Goal: Find specific page/section: Find specific page/section

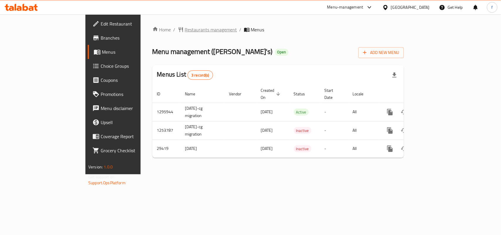
click at [185, 27] on span "Restaurants management" at bounding box center [211, 29] width 52 height 7
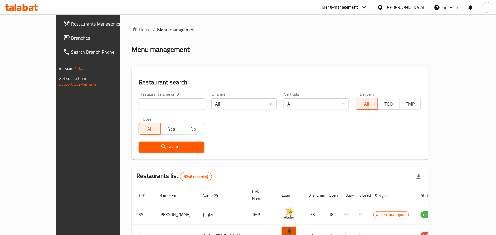
click at [139, 102] on input "search" at bounding box center [171, 104] width 65 height 12
paste input "15166"
type input "15166"
click button "Search" at bounding box center [171, 147] width 65 height 11
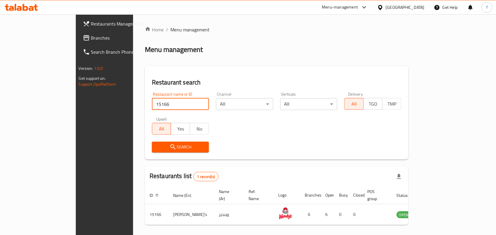
click at [24, 7] on icon at bounding box center [26, 7] width 6 height 7
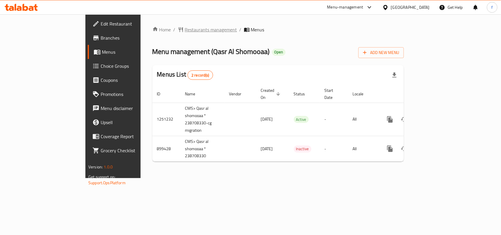
click at [185, 30] on span "Restaurants management" at bounding box center [211, 29] width 52 height 7
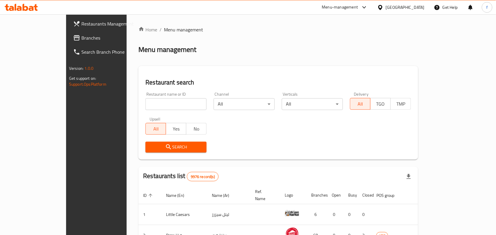
click at [145, 109] on input "search" at bounding box center [175, 104] width 61 height 12
paste input "658174"
type input "658174"
click button "Search" at bounding box center [175, 147] width 61 height 11
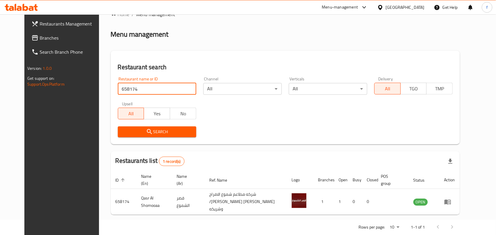
scroll to position [22, 0]
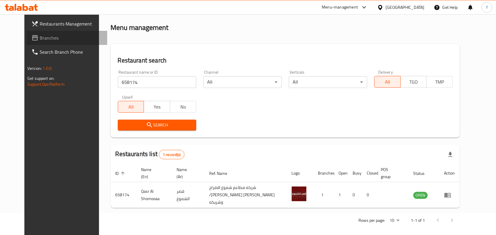
click at [40, 34] on span "Branches" at bounding box center [71, 37] width 63 height 7
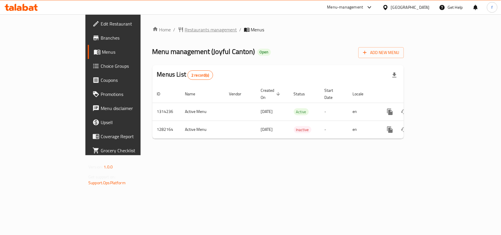
click at [185, 28] on span "Restaurants management" at bounding box center [211, 29] width 52 height 7
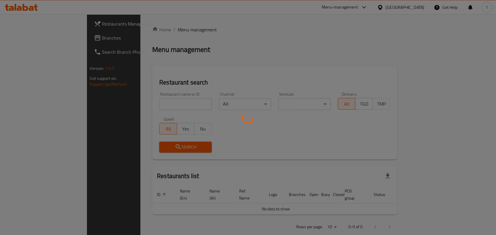
click at [133, 105] on div at bounding box center [248, 117] width 496 height 235
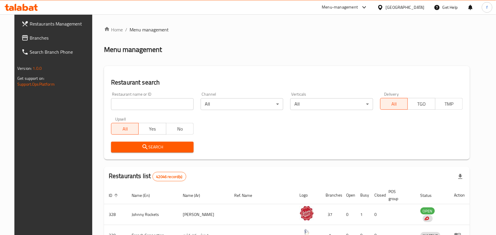
click at [133, 105] on input "search" at bounding box center [152, 104] width 83 height 12
paste input "694698"
type input "694698"
click button "Search" at bounding box center [152, 147] width 83 height 11
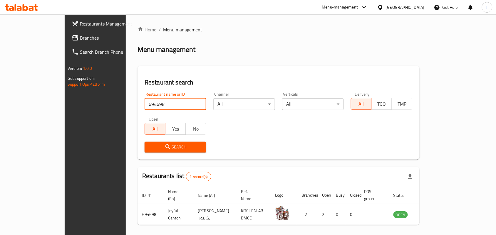
drag, startPoint x: 139, startPoint y: 106, endPoint x: 70, endPoint y: 104, distance: 68.7
click at [70, 104] on div "Restaurants Management Branches Search Branch Phone Version: 1.0.0 Get support …" at bounding box center [248, 135] width 367 height 243
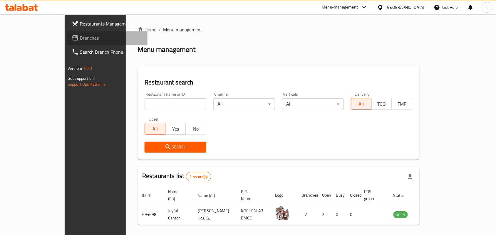
click at [72, 40] on icon at bounding box center [75, 37] width 7 height 7
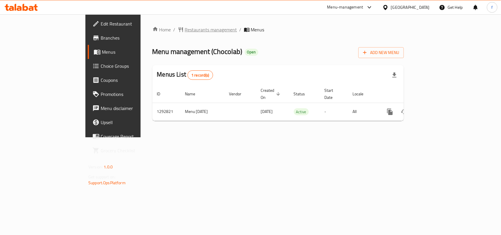
click at [185, 27] on span "Restaurants management" at bounding box center [211, 29] width 52 height 7
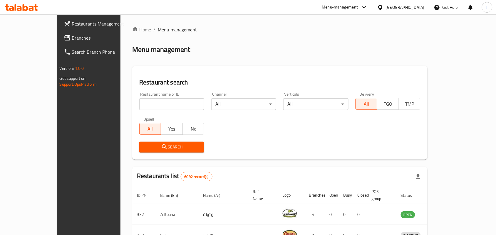
click at [151, 109] on div at bounding box center [248, 117] width 496 height 235
click at [151, 109] on input "search" at bounding box center [171, 104] width 65 height 12
paste input "699114"
type input "699114"
click button "Search" at bounding box center [171, 147] width 65 height 11
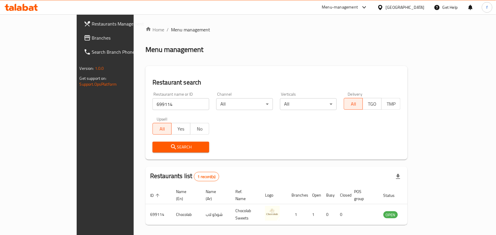
click at [416, 6] on div "Bahrain" at bounding box center [405, 7] width 39 height 6
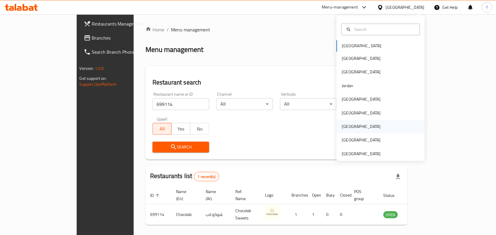
click at [345, 126] on div "[GEOGRAPHIC_DATA]" at bounding box center [361, 127] width 39 height 6
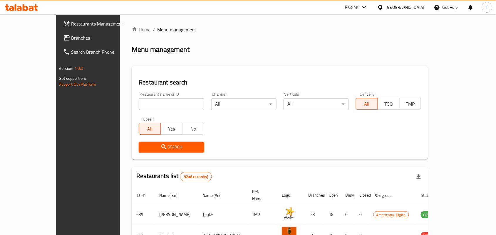
click at [64, 37] on icon at bounding box center [67, 37] width 6 height 5
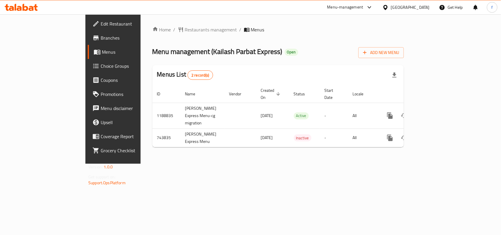
click at [162, 34] on div "Home / Restaurants management / Menus Menu management ( Kailash Parbat Express …" at bounding box center [278, 89] width 252 height 126
click at [185, 31] on span "Restaurants management" at bounding box center [211, 29] width 52 height 7
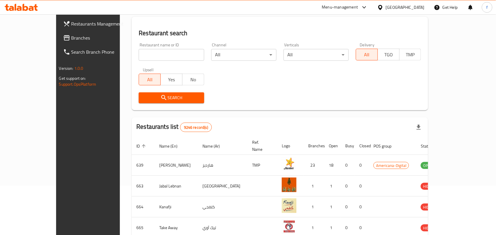
scroll to position [37, 0]
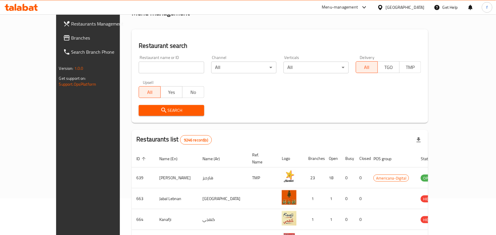
click at [153, 69] on input "search" at bounding box center [171, 68] width 65 height 12
paste input "648202"
type input "648202"
click button "Search" at bounding box center [171, 110] width 65 height 11
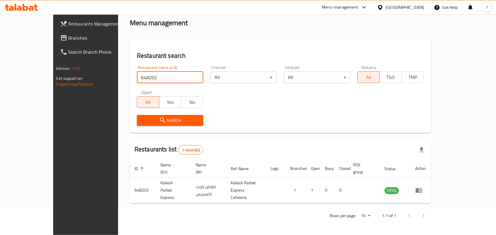
scroll to position [15, 0]
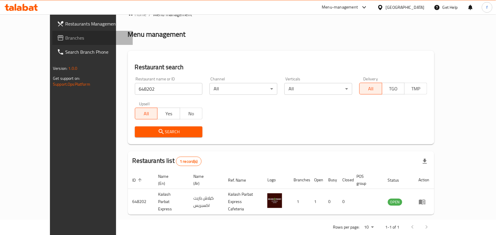
click at [65, 40] on span "Branches" at bounding box center [96, 37] width 63 height 7
